Goal: Transaction & Acquisition: Purchase product/service

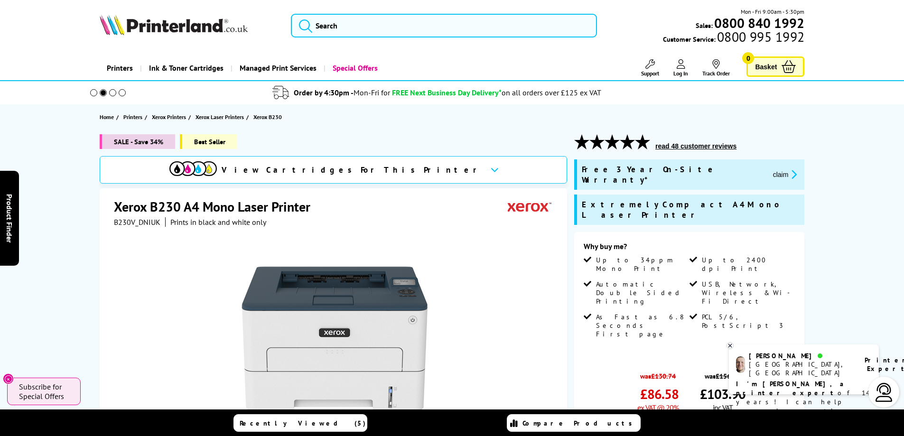
click at [153, 21] on img at bounding box center [174, 24] width 148 height 21
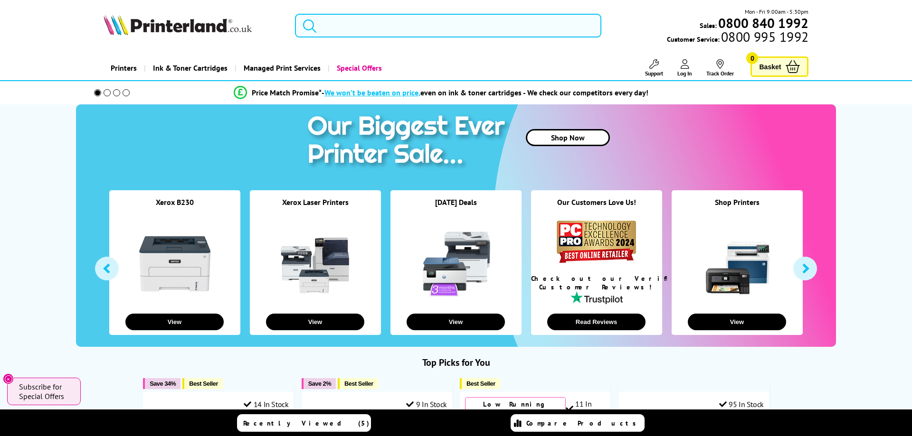
click at [431, 23] on input "search" at bounding box center [448, 26] width 306 height 24
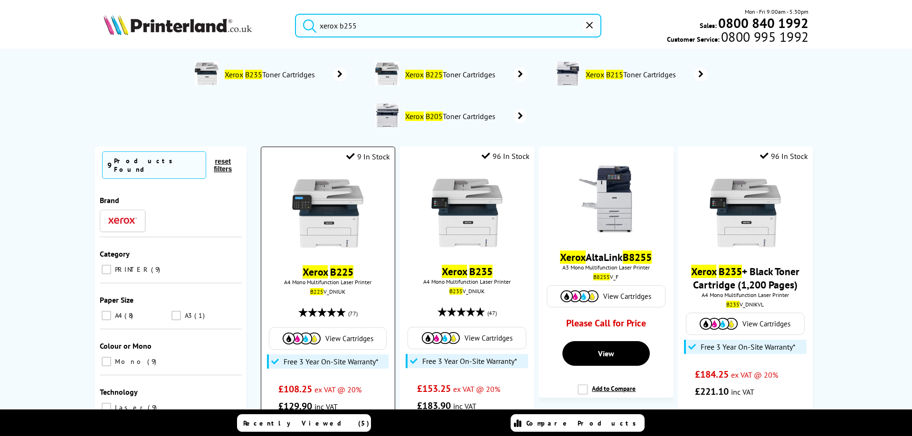
type input "xerox b255"
click at [330, 274] on mark "B225" at bounding box center [341, 271] width 23 height 13
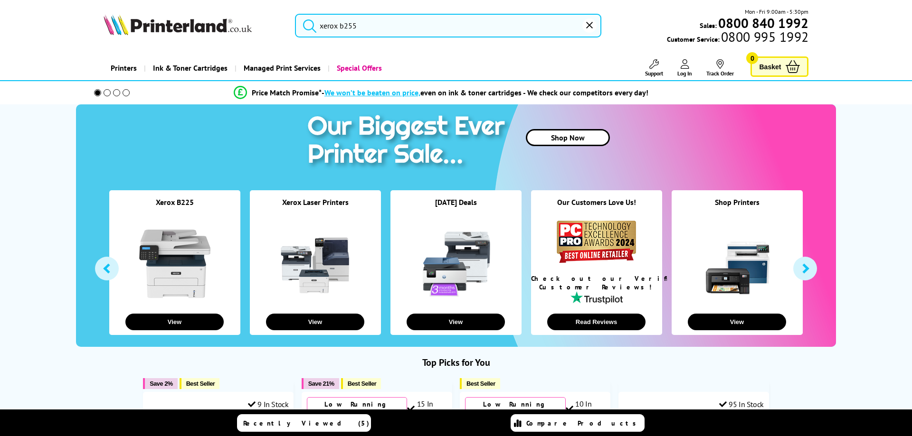
click at [371, 22] on input "xerox b255" at bounding box center [448, 26] width 306 height 24
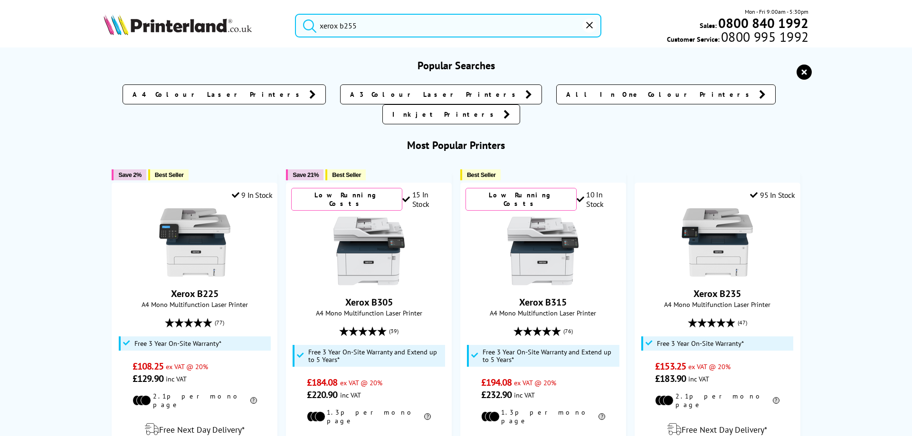
drag, startPoint x: 359, startPoint y: 30, endPoint x: 284, endPoint y: 23, distance: 74.9
click at [284, 23] on div "xerox b255" at bounding box center [442, 26] width 318 height 24
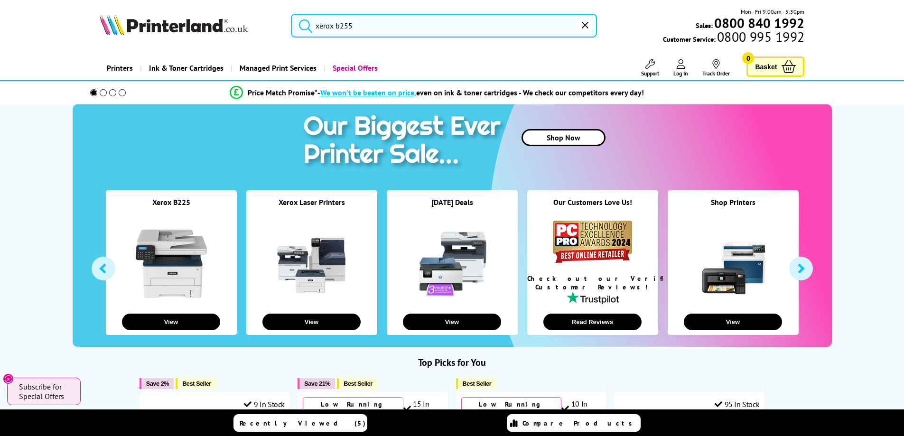
paste input "006R04400"
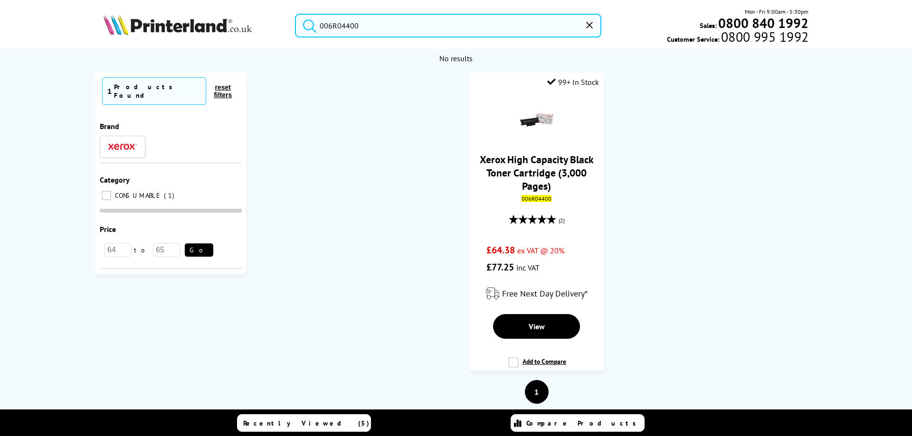
type input "006R04400"
click at [203, 27] on img at bounding box center [177, 24] width 148 height 21
